Goal: Task Accomplishment & Management: Use online tool/utility

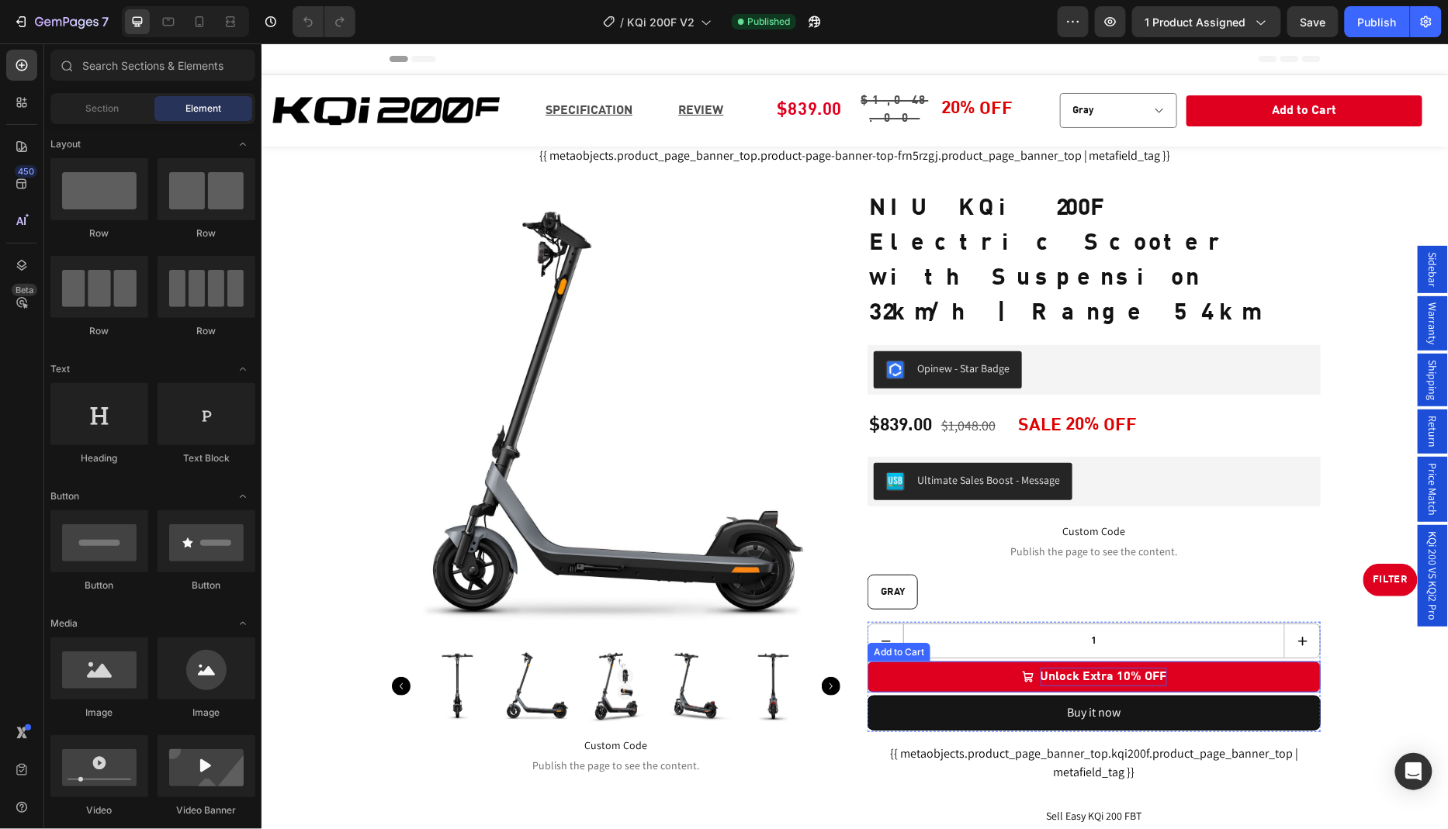
click at [1082, 667] on div "Unlock Extra 10% OFF" at bounding box center [1102, 676] width 126 height 19
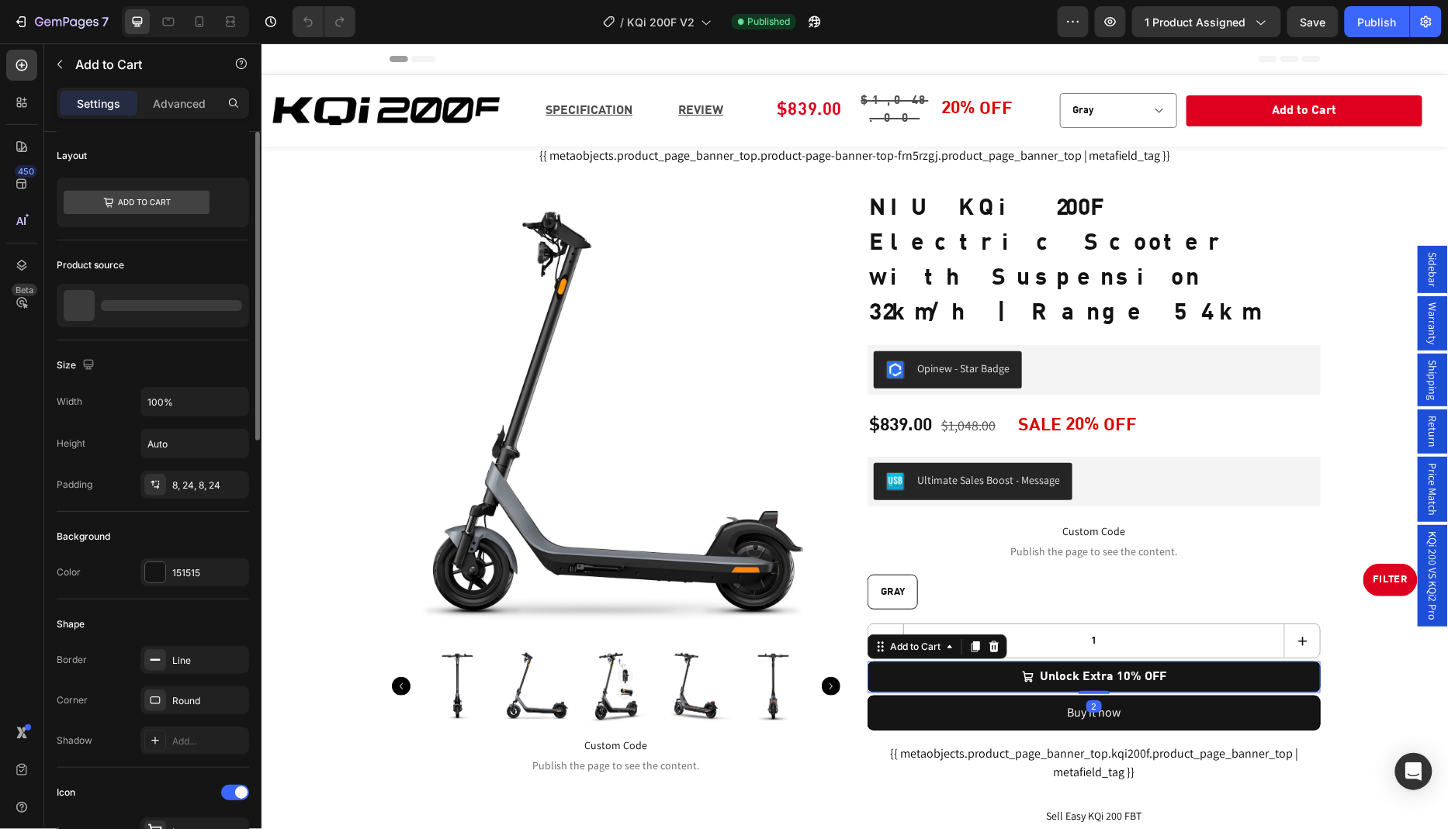
scroll to position [375, 0]
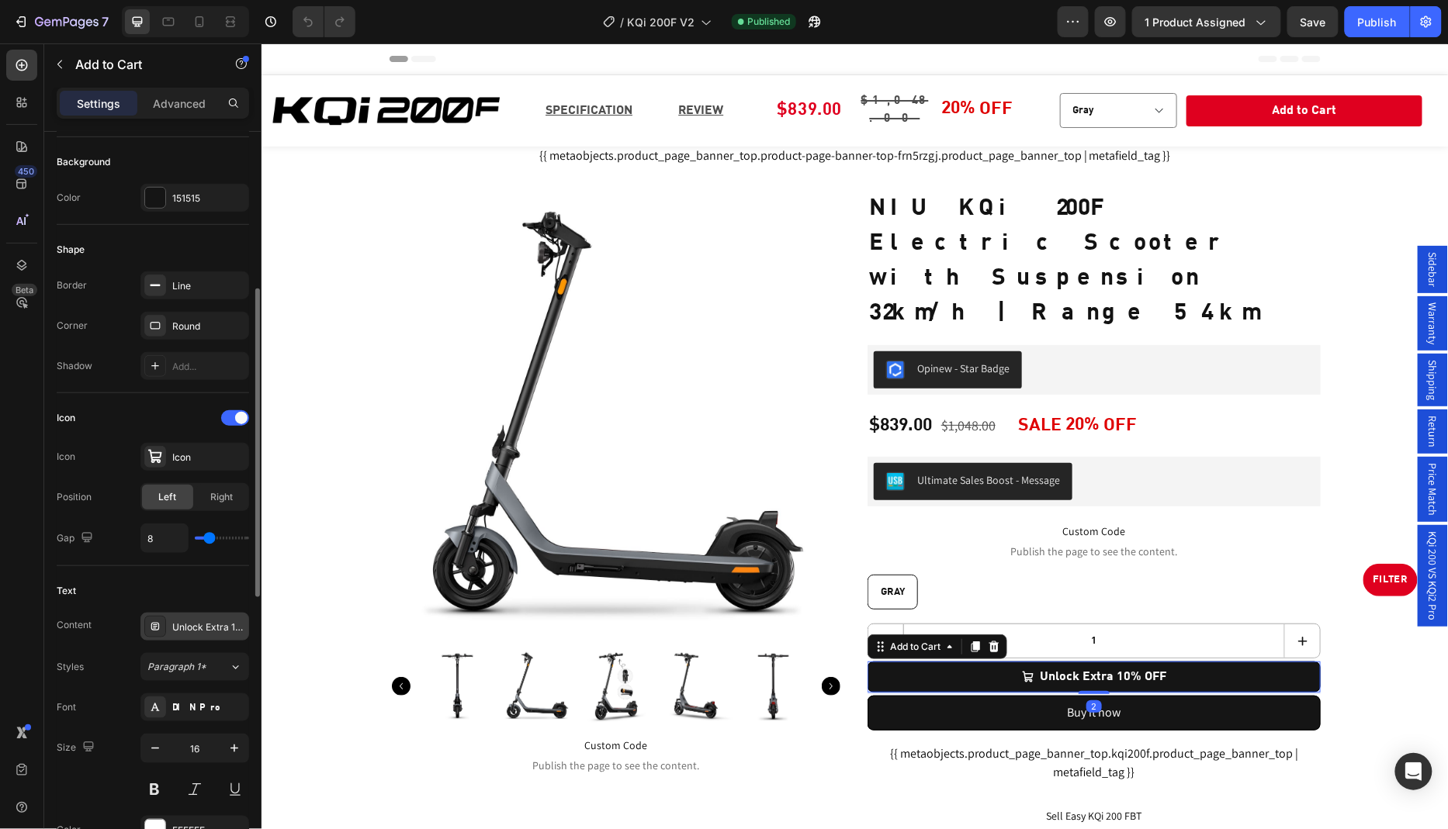
click at [197, 628] on div "Unlock Extra 10% OFF" at bounding box center [194, 627] width 109 height 28
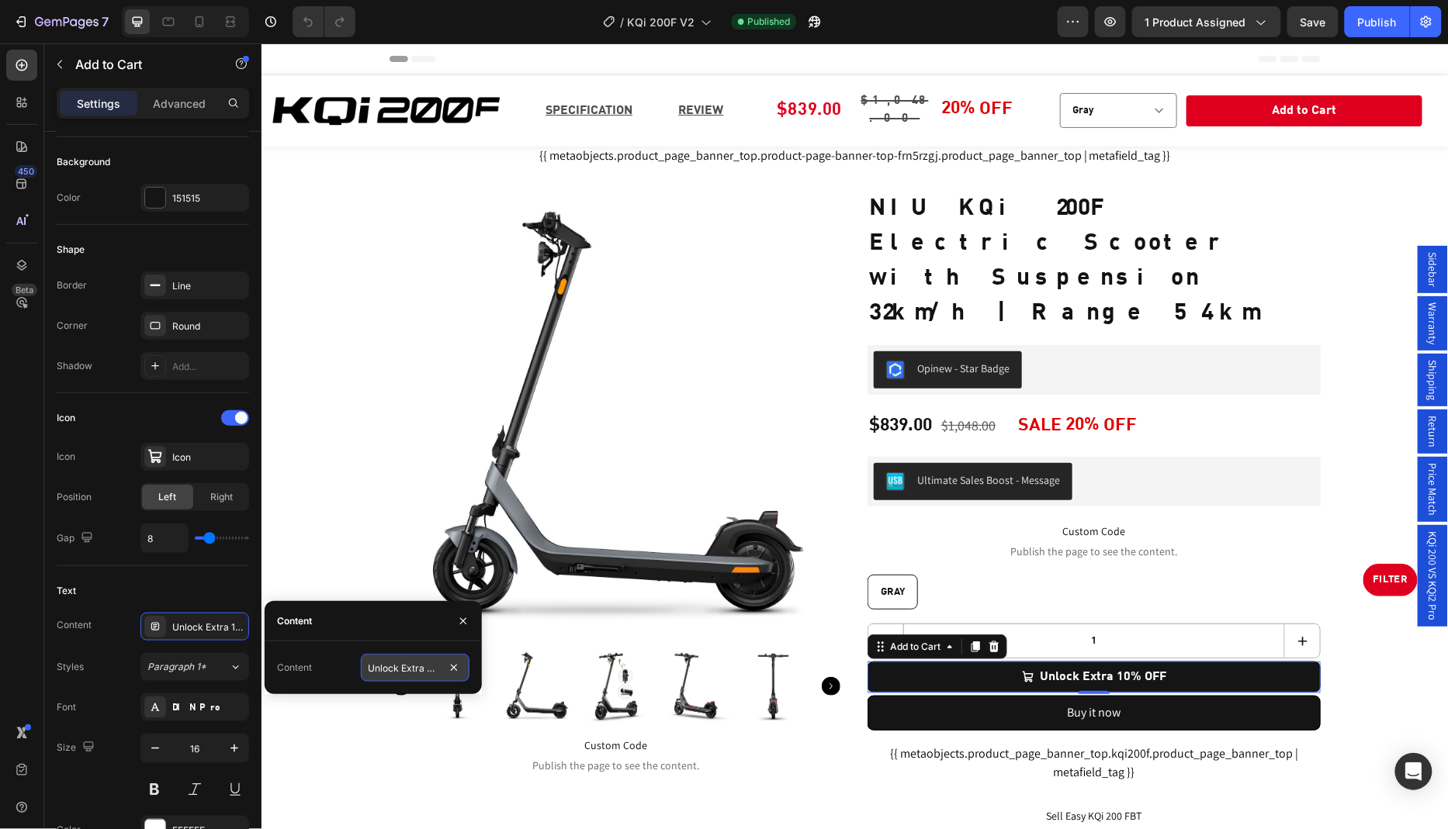
click at [410, 669] on input "Unlock Extra 10% OFF" at bounding box center [415, 668] width 109 height 28
paste input "Add to Cart"
type input "Add to Cart"
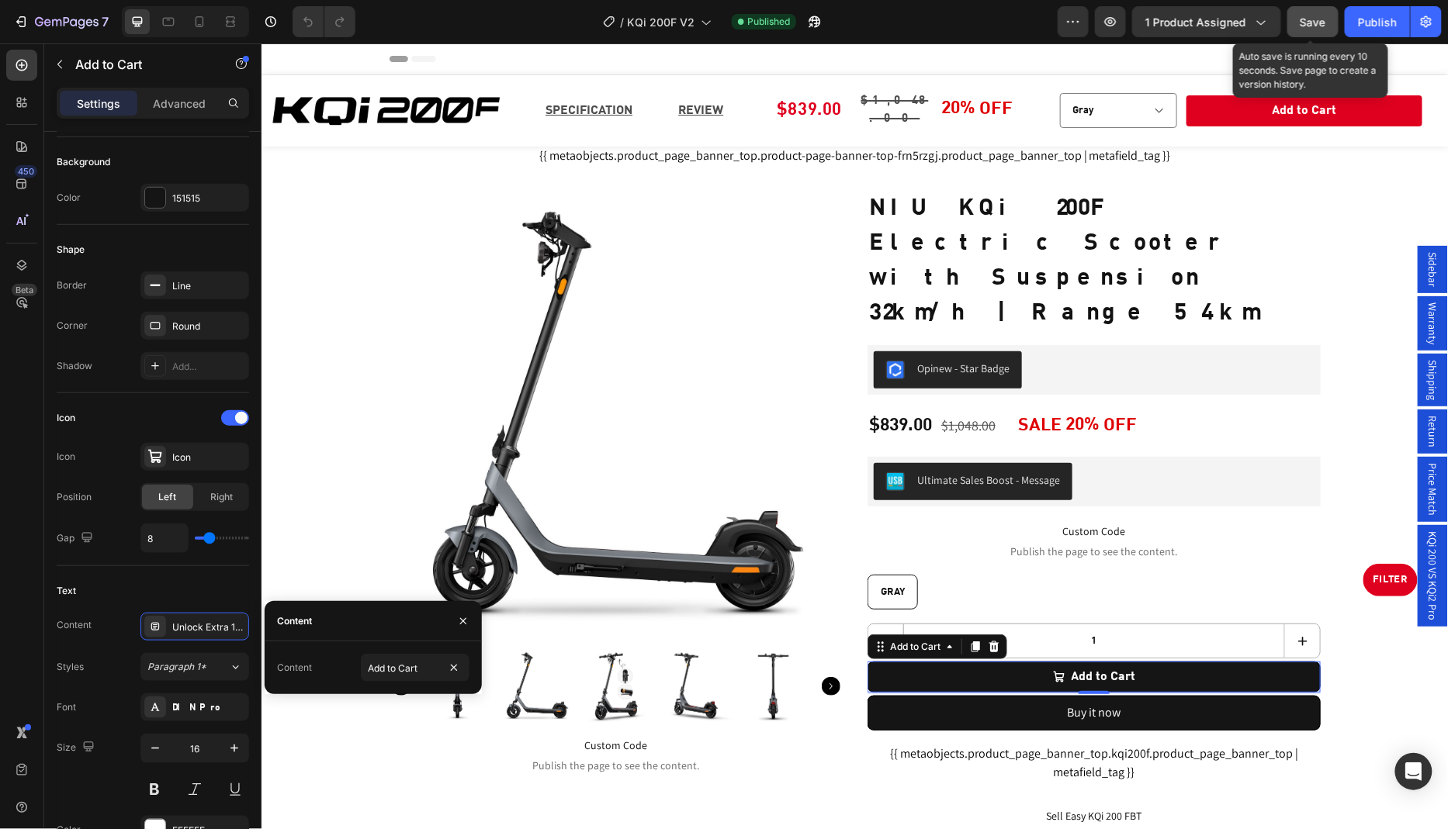
click at [1319, 20] on span "Save" at bounding box center [1313, 22] width 26 height 13
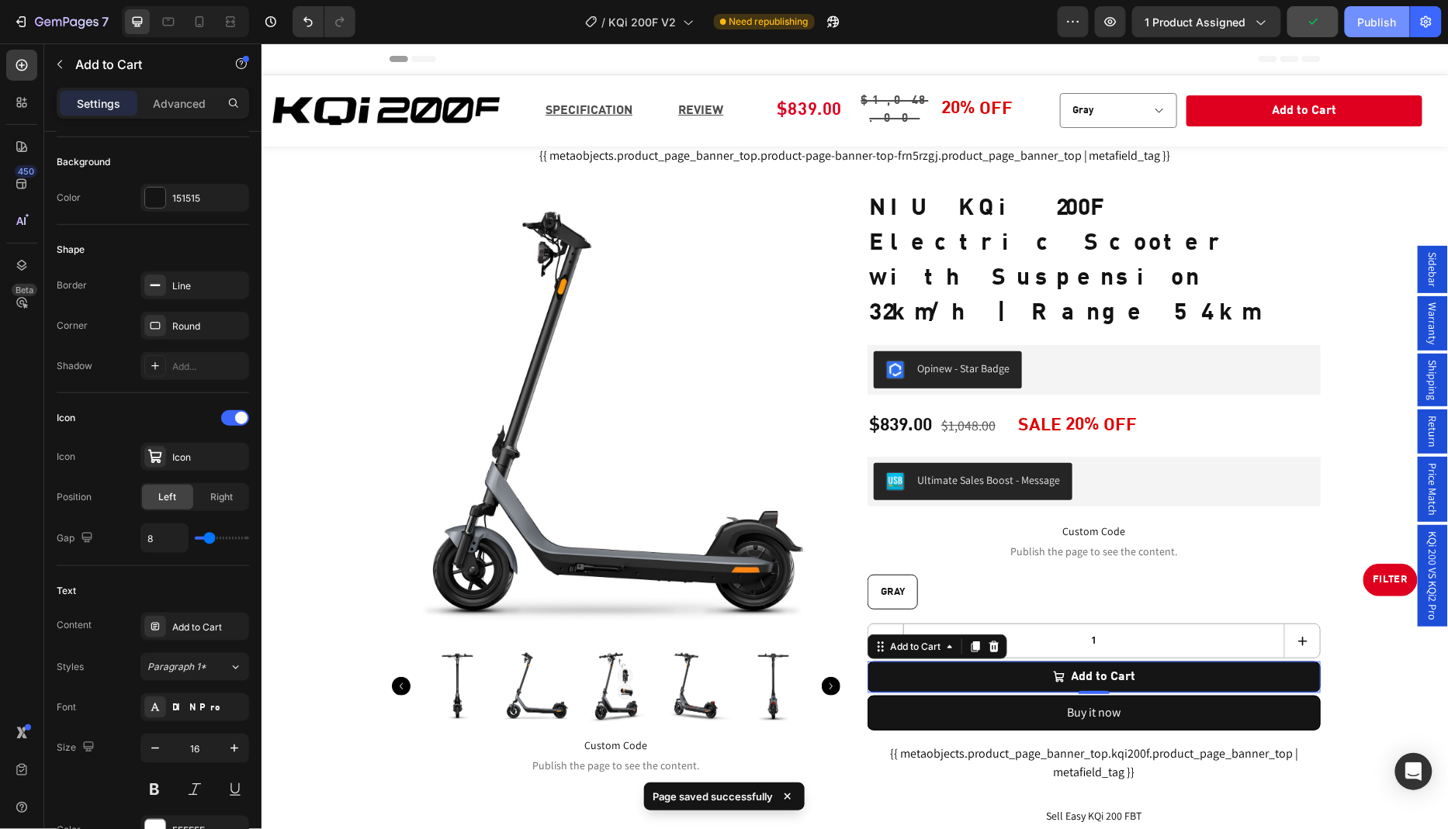
click at [1371, 15] on div "Publish" at bounding box center [1377, 22] width 39 height 16
